Goal: Task Accomplishment & Management: Manage account settings

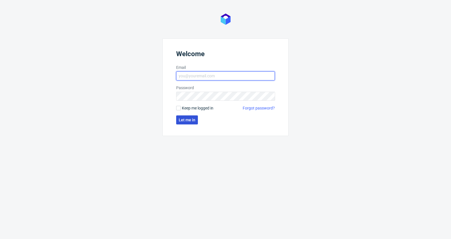
type input "antonina.plotek@packhelp.com"
click at [189, 120] on span "Let me in" at bounding box center [187, 120] width 17 height 4
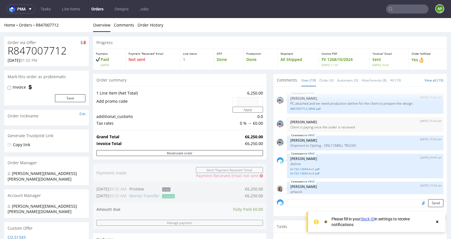
scroll to position [412, 0]
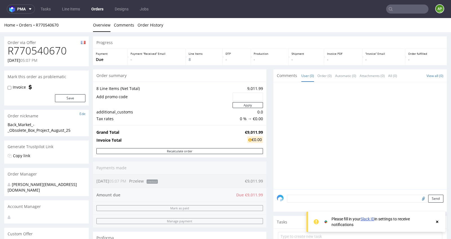
click at [32, 48] on h1 "R770540670" at bounding box center [47, 50] width 78 height 11
copy h1 "R770540670"
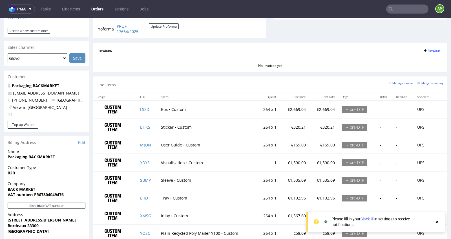
scroll to position [224, 0]
click at [161, 109] on td "Box • Custom" at bounding box center [207, 110] width 99 height 18
copy td "Box"
click at [154, 108] on td "LSSD" at bounding box center [147, 110] width 21 height 18
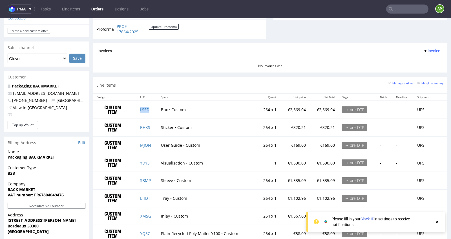
click at [154, 108] on td "LSSD" at bounding box center [147, 110] width 21 height 18
copy link "LSSD"
click at [158, 130] on td "Sticker • Custom" at bounding box center [207, 128] width 99 height 18
click at [152, 126] on td "BHKS" at bounding box center [147, 128] width 21 height 18
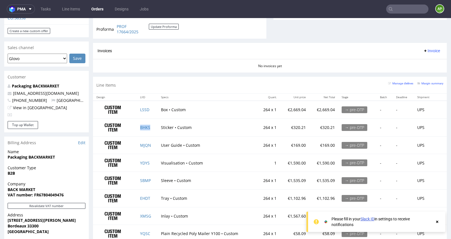
click at [152, 126] on td "BHKS" at bounding box center [147, 128] width 21 height 18
copy link "BHKS"
click at [153, 145] on td "MJQN" at bounding box center [147, 145] width 21 height 18
copy link "MJQN"
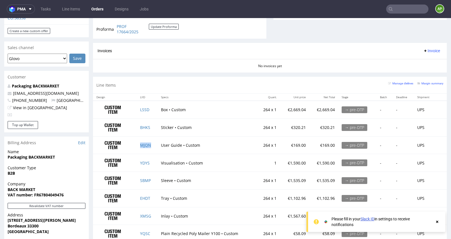
click at [153, 178] on td "SBMP" at bounding box center [147, 181] width 21 height 18
copy link "SBMP"
click at [154, 196] on td "EHDT" at bounding box center [147, 198] width 21 height 18
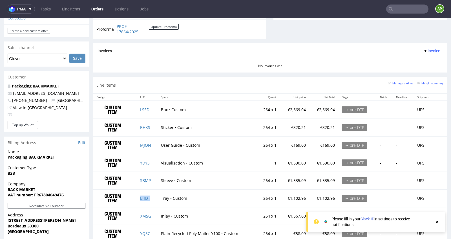
copy link "EHDT"
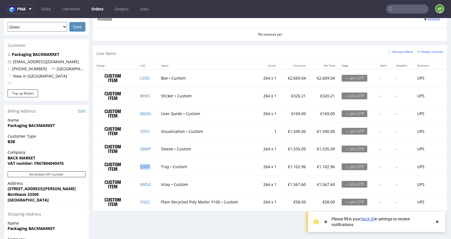
click at [153, 182] on td "XMSG" at bounding box center [147, 184] width 21 height 18
copy link "XMSG"
click at [154, 198] on td "YQSC" at bounding box center [147, 201] width 21 height 17
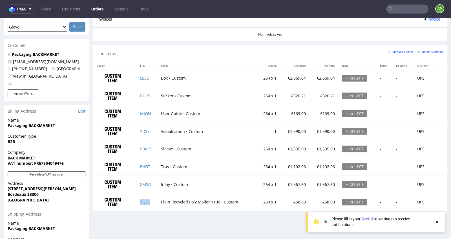
copy link "YQSC"
click at [164, 188] on td "Inlay • Custom" at bounding box center [207, 184] width 99 height 18
drag, startPoint x: 153, startPoint y: 131, endPoint x: 136, endPoint y: 131, distance: 17.5
click at [137, 131] on td "YDYS" at bounding box center [147, 131] width 21 height 18
click at [151, 128] on td "YDYS" at bounding box center [147, 131] width 21 height 18
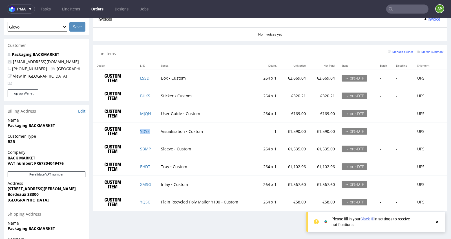
click at [151, 128] on td "YDYS" at bounding box center [147, 131] width 21 height 18
copy link "YDYS"
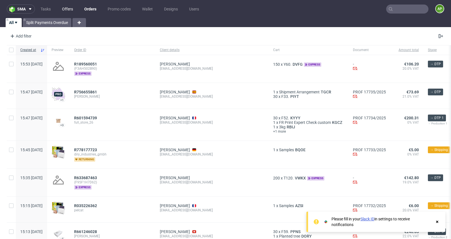
click at [64, 9] on link "Offers" at bounding box center [68, 9] width 18 height 9
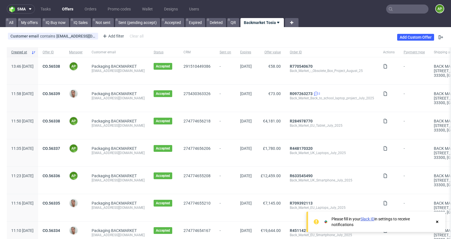
click at [65, 63] on div "CO.56538" at bounding box center [51, 70] width 26 height 27
click at [60, 65] on link "CO.56538" at bounding box center [51, 66] width 17 height 5
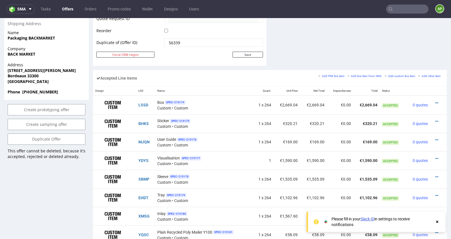
scroll to position [298, 0]
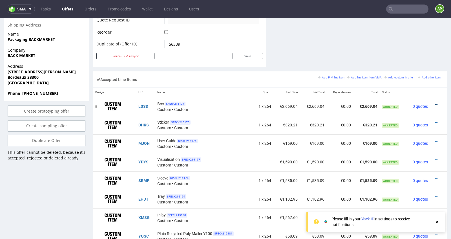
click at [435, 103] on icon at bounding box center [436, 104] width 3 height 4
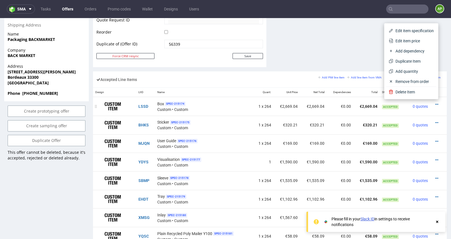
click at [432, 109] on td at bounding box center [438, 106] width 17 height 19
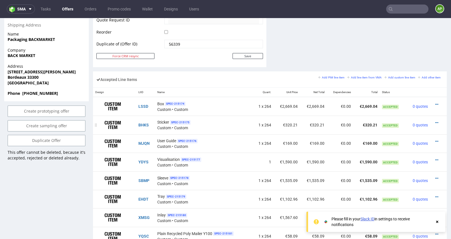
click at [246, 123] on div "Sticker SPEC- 215175 Custom • Custom" at bounding box center [203, 125] width 93 height 12
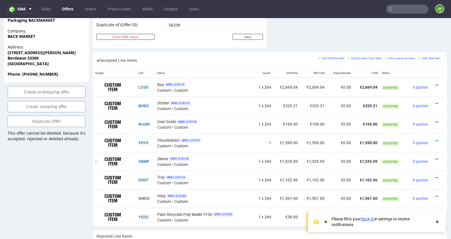
scroll to position [319, 0]
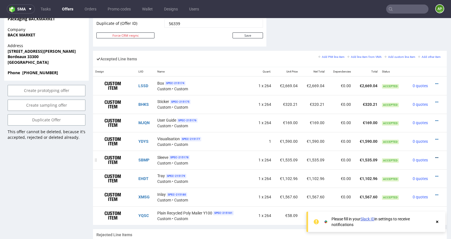
click at [435, 156] on icon at bounding box center [436, 158] width 3 height 4
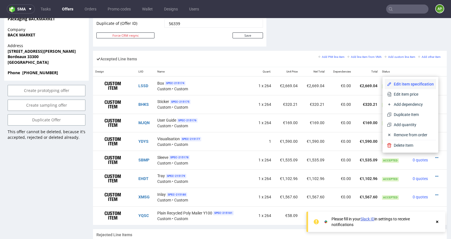
click at [418, 86] on span "Edit item specification" at bounding box center [413, 84] width 42 height 6
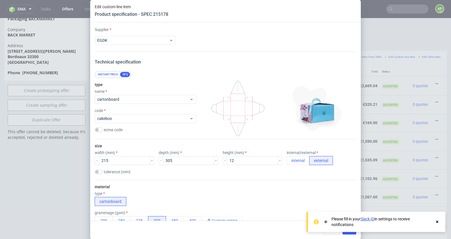
click at [397, 32] on div "Edit custom line item Product specification - SPEC 215178 Supplier EGDK Technic…" at bounding box center [225, 119] width 451 height 239
click at [439, 221] on icon at bounding box center [437, 221] width 5 height 5
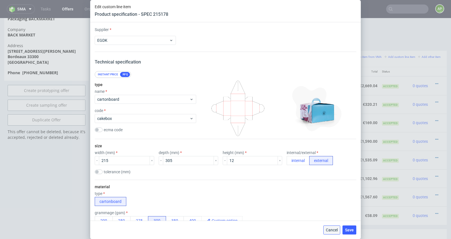
click at [330, 232] on button "Cancel" at bounding box center [331, 229] width 17 height 9
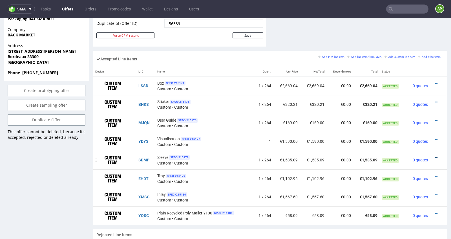
click at [435, 156] on icon at bounding box center [436, 158] width 3 height 4
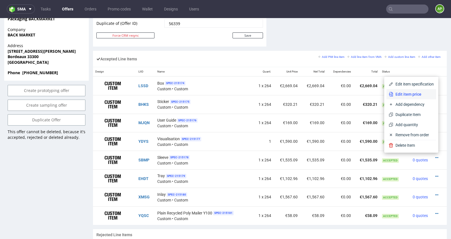
click at [417, 96] on span "Edit item price" at bounding box center [413, 94] width 41 height 6
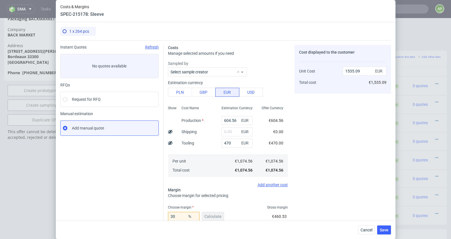
scroll to position [75, 0]
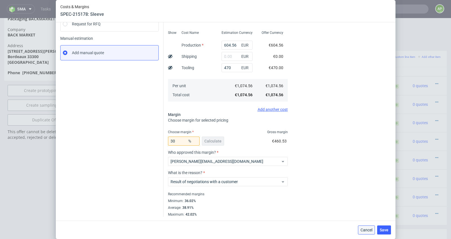
drag, startPoint x: 364, startPoint y: 232, endPoint x: 364, endPoint y: 214, distance: 17.8
click at [364, 232] on button "Cancel" at bounding box center [366, 229] width 17 height 9
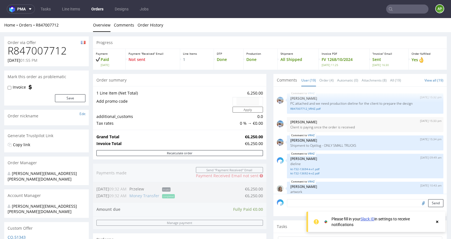
scroll to position [412, 0]
